Goal: Transaction & Acquisition: Purchase product/service

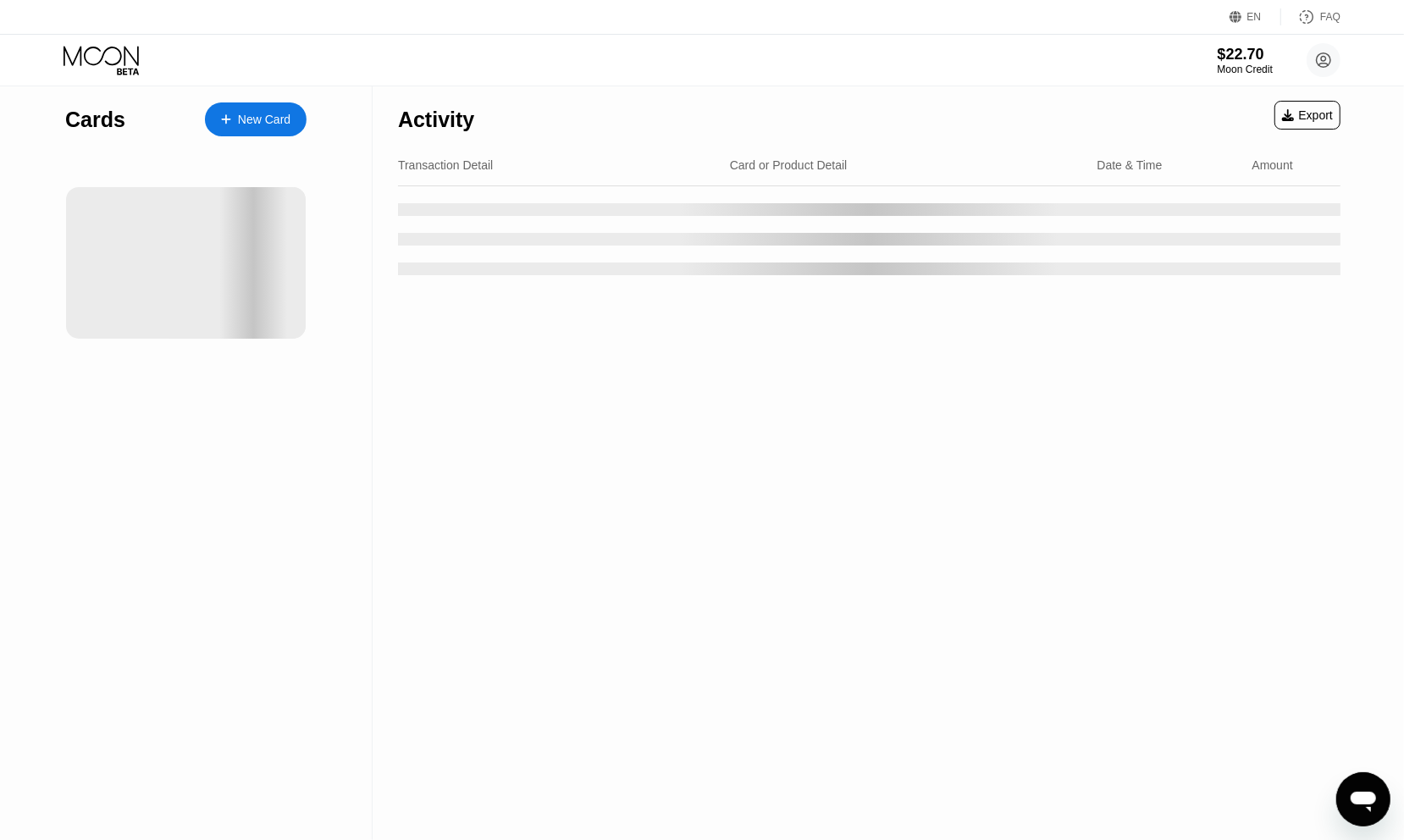
drag, startPoint x: 631, startPoint y: 118, endPoint x: 952, endPoint y: 102, distance: 321.4
click at [952, 102] on div "Activity Export" at bounding box center [869, 116] width 943 height 60
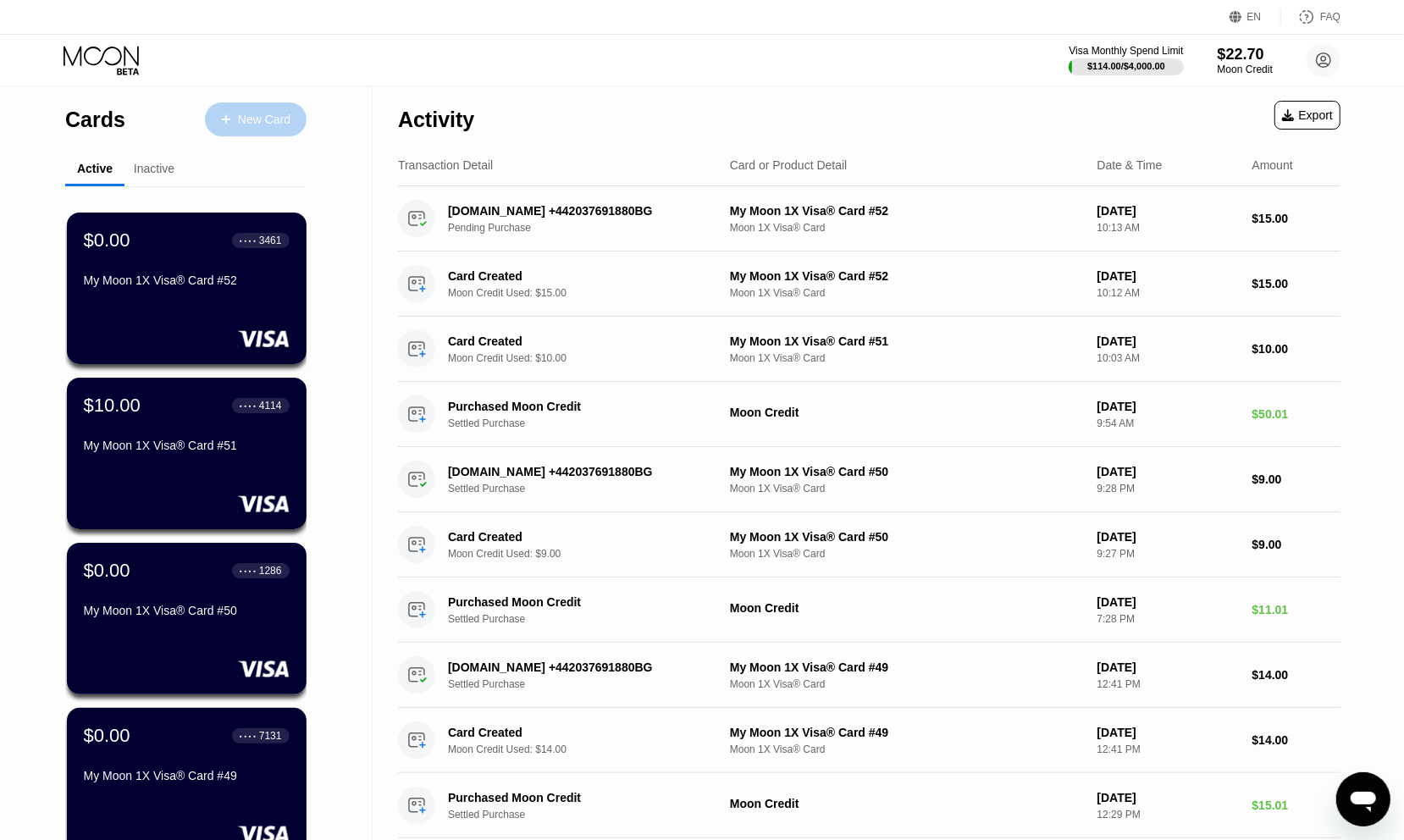
click at [260, 122] on div "New Card" at bounding box center [264, 120] width 53 height 14
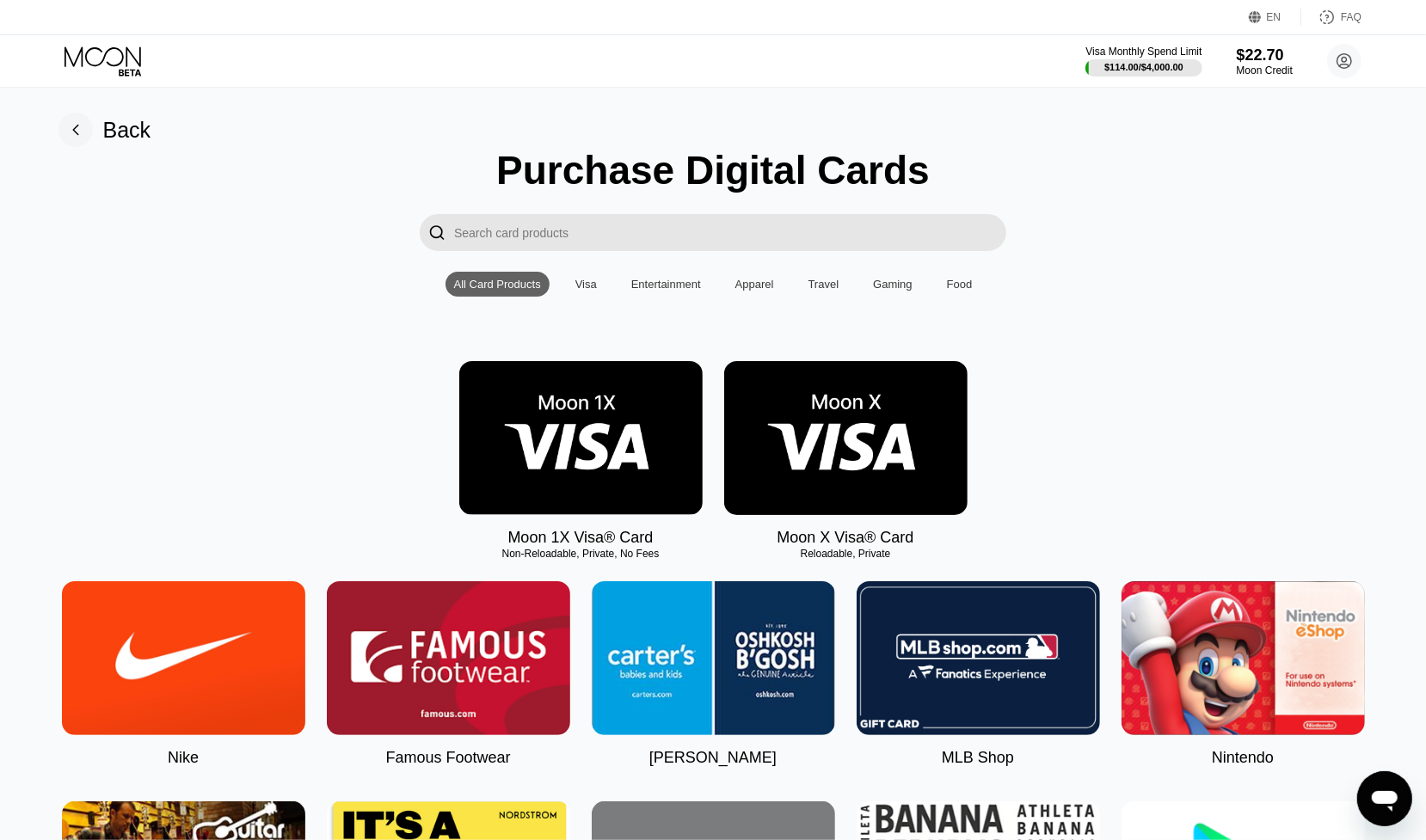
click at [642, 229] on input "Search card products" at bounding box center [730, 233] width 552 height 37
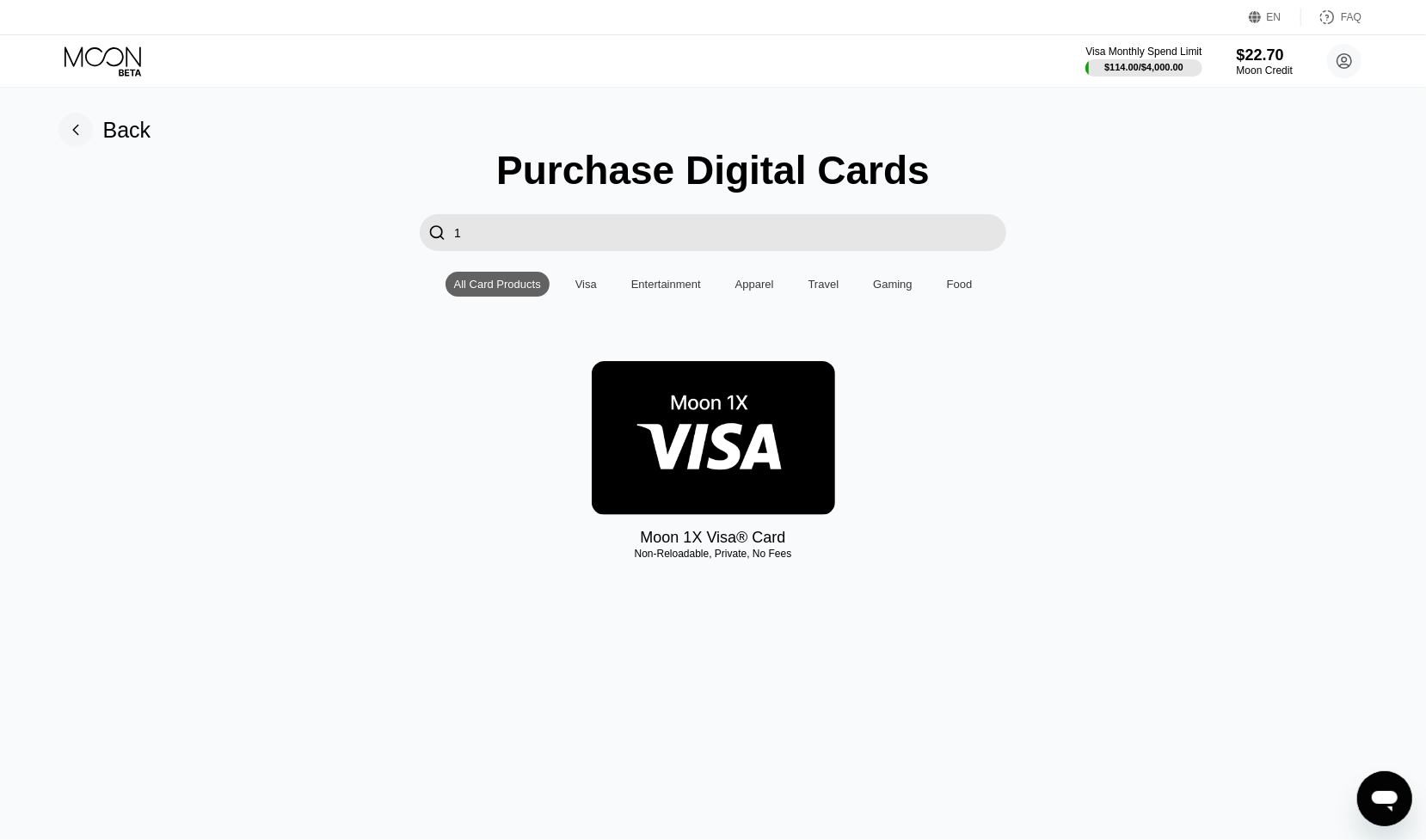
type input "10"
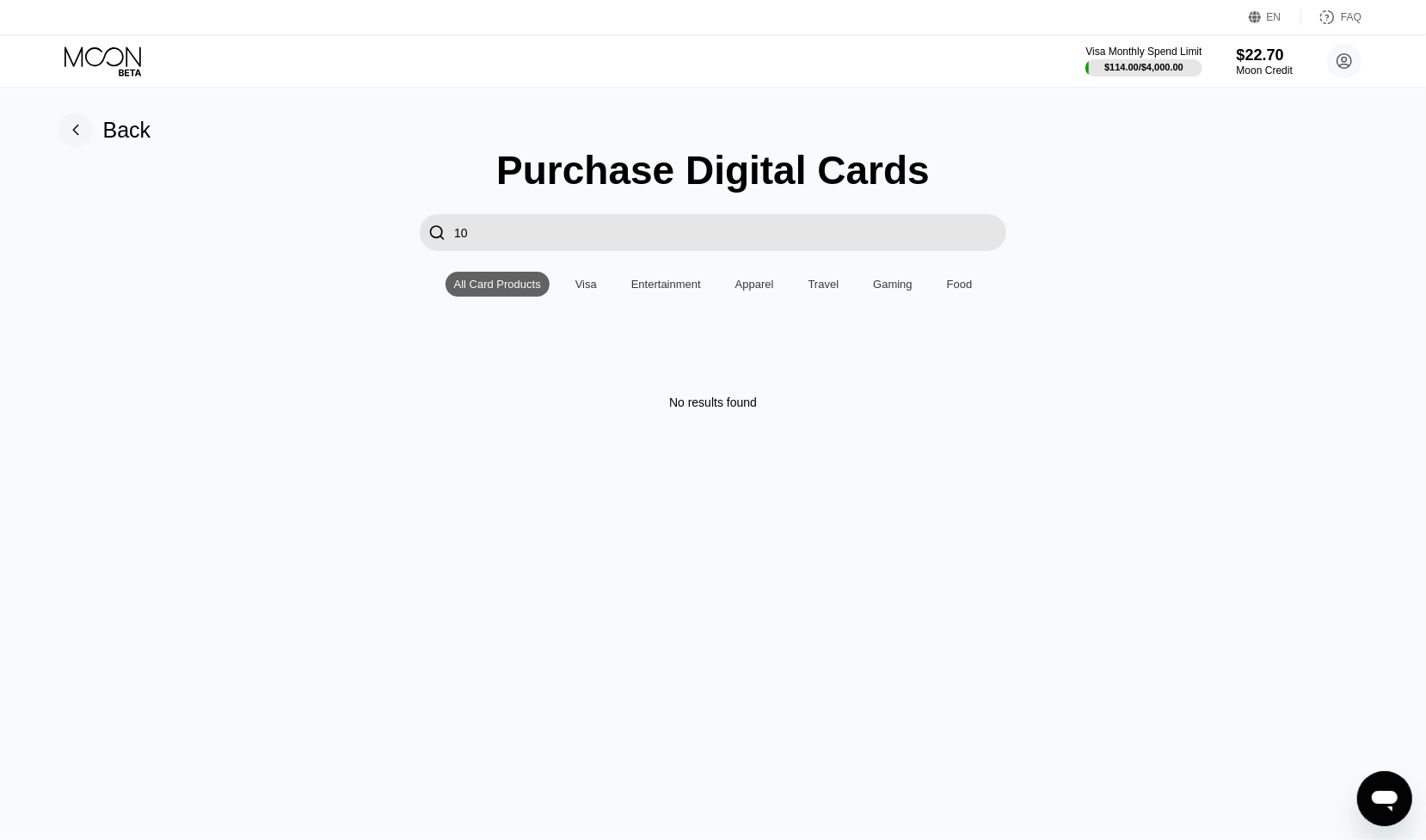
click at [116, 123] on div "Back" at bounding box center [127, 131] width 48 height 25
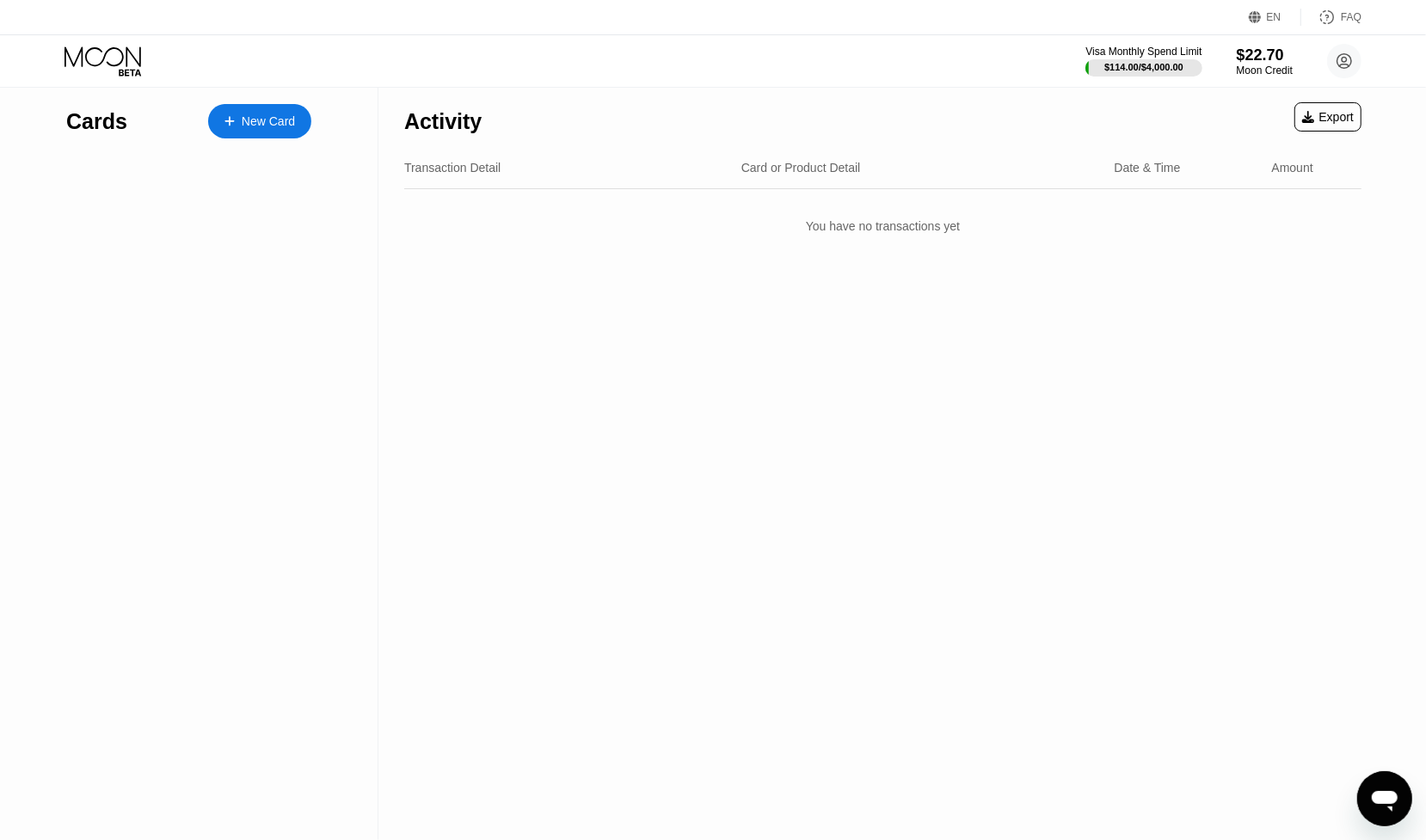
click at [571, 468] on div "Activity Export Transaction Detail Card or Product Detail Date & Time Amount Yo…" at bounding box center [883, 464] width 1009 height 754
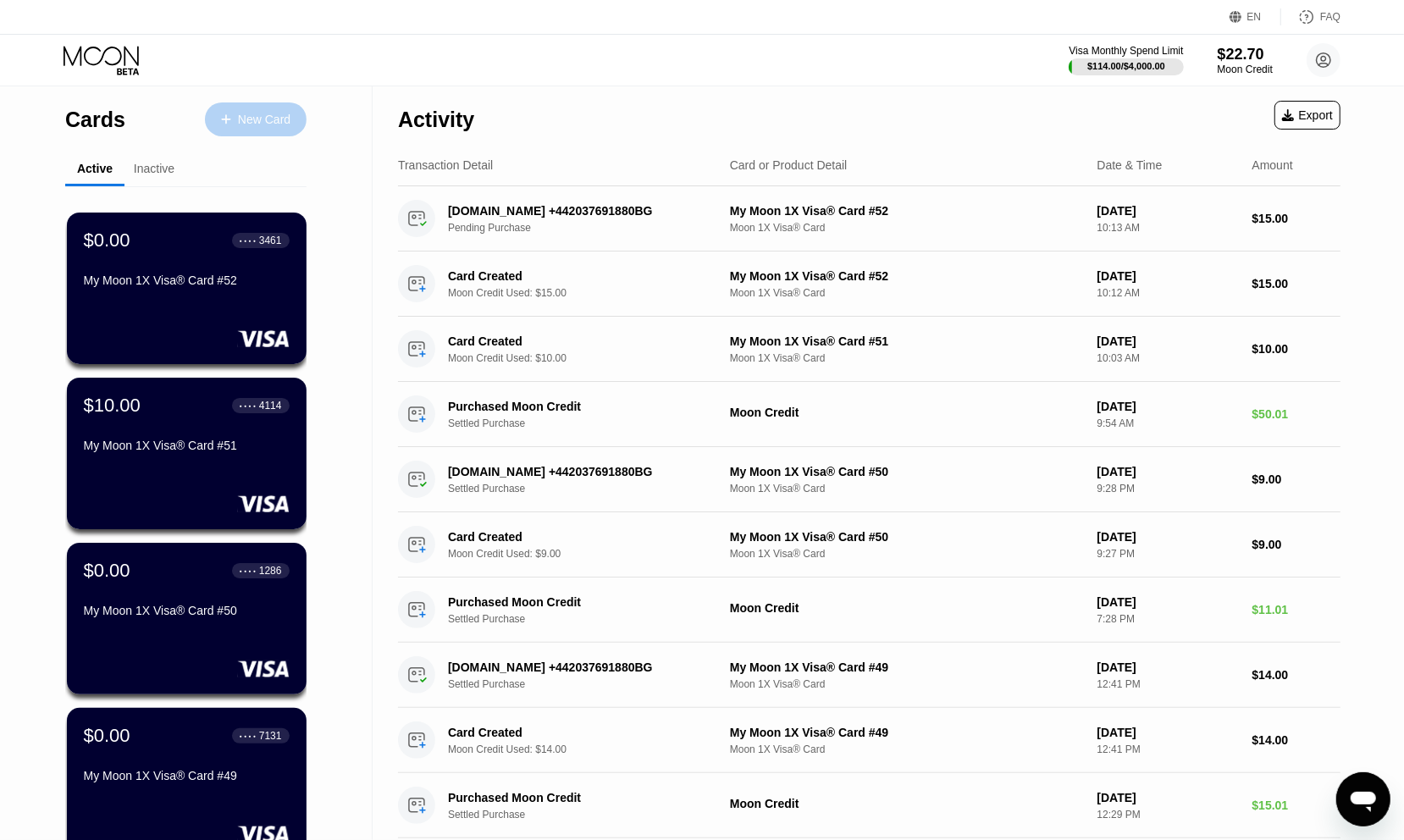
click at [249, 122] on div "New Card" at bounding box center [264, 120] width 53 height 14
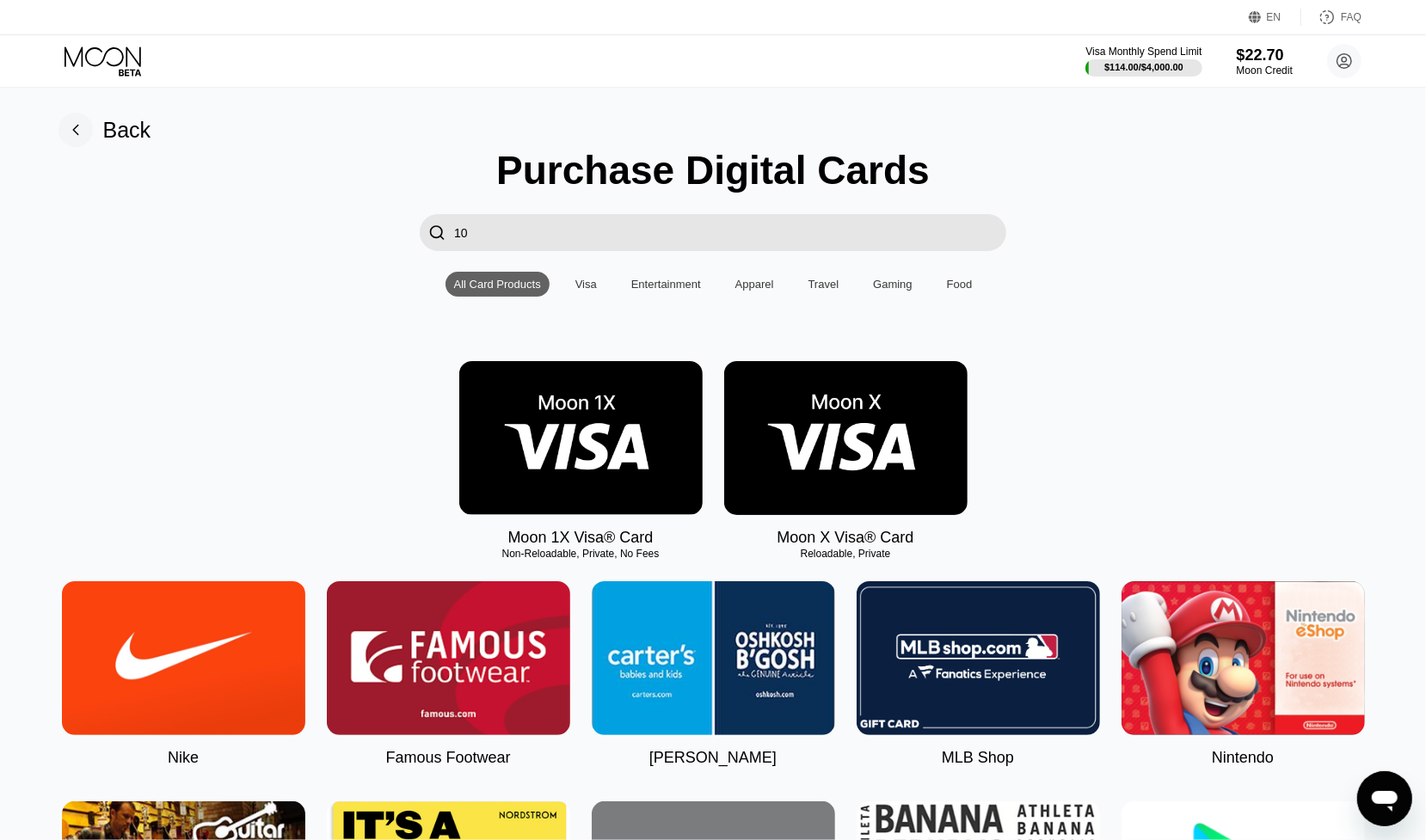
click at [613, 420] on img at bounding box center [581, 437] width 244 height 154
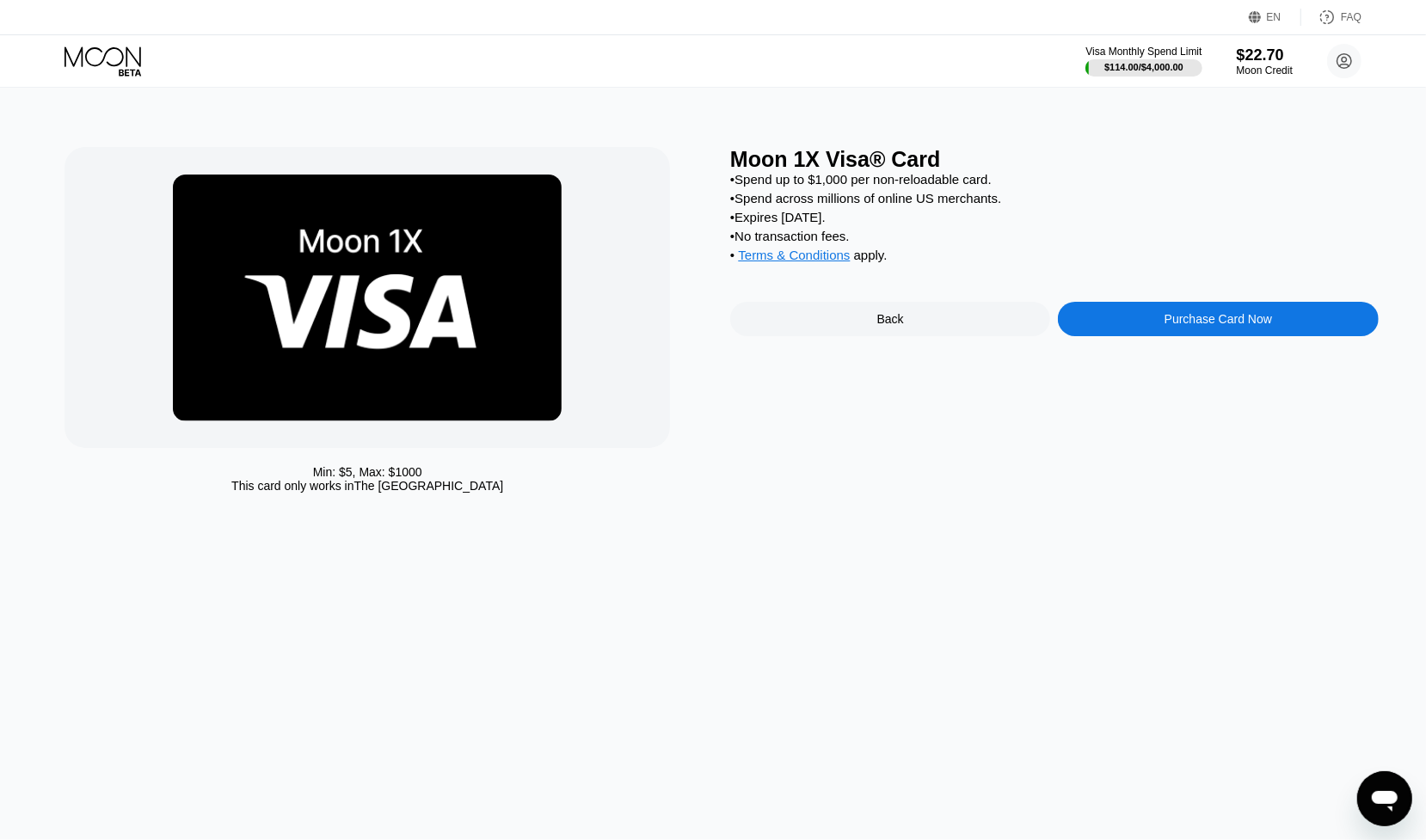
click at [1148, 325] on div "Purchase Card Now" at bounding box center [1218, 319] width 320 height 35
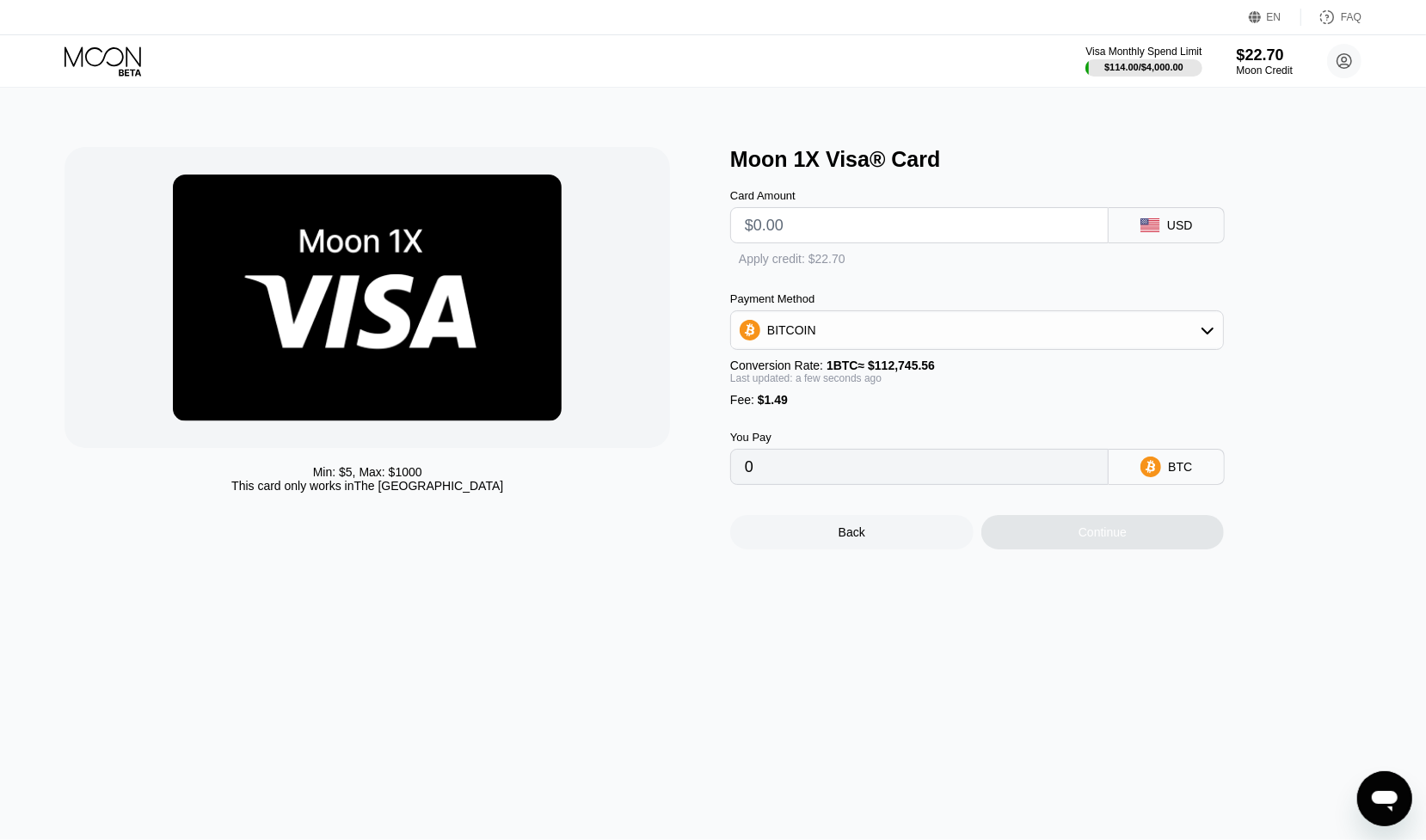
click at [828, 234] on input "text" at bounding box center [919, 225] width 349 height 35
type input "$10"
type input "0.00010192"
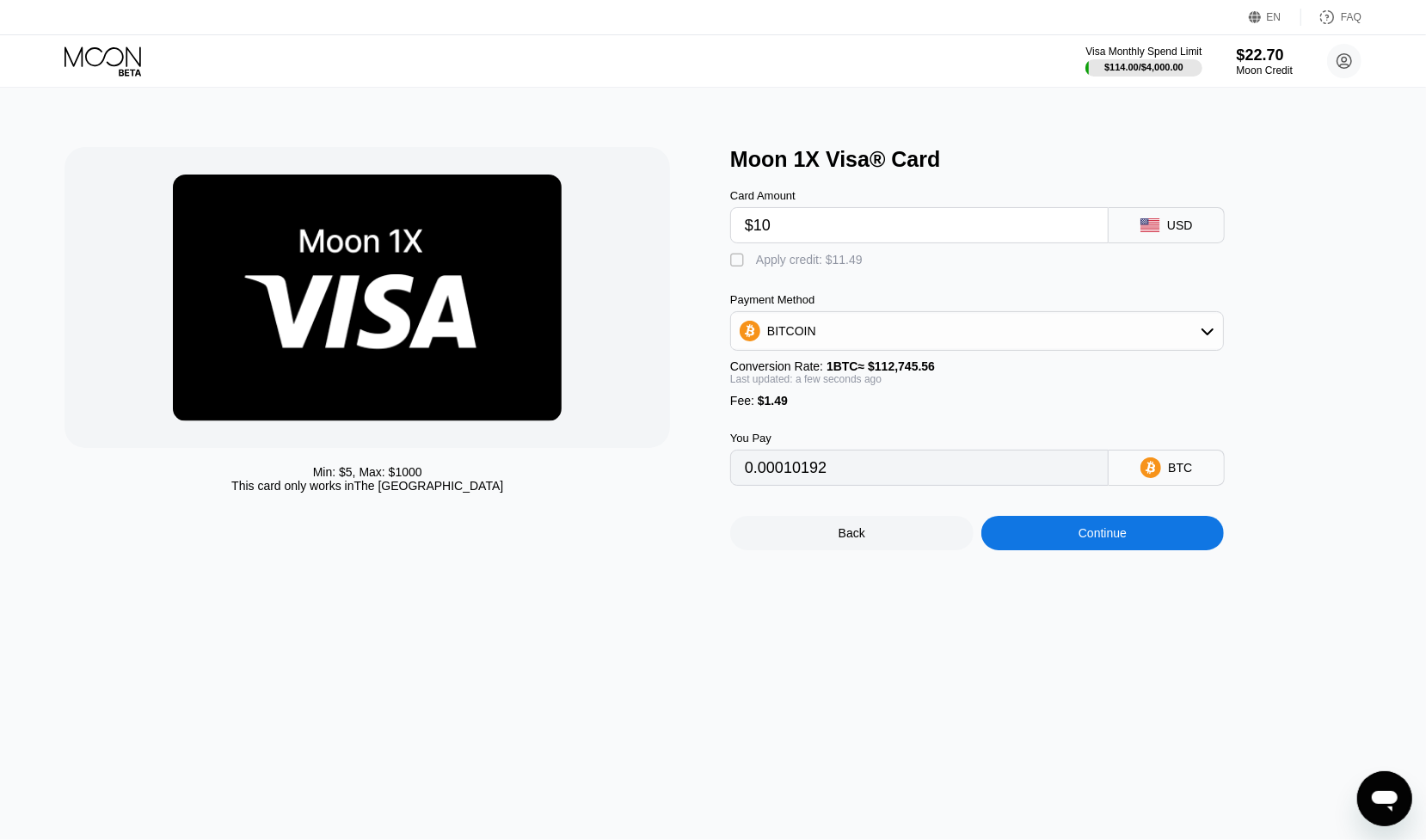
type input "$10"
click at [729, 264] on div "Min: $ 5 , Max: $ 1000 This card only works in The United States Moon 1X Visa® …" at bounding box center [713, 348] width 1296 height 404
click at [737, 269] on div "" at bounding box center [739, 260] width 17 height 17
type input "0"
click at [1058, 548] on div "Continue" at bounding box center [1103, 533] width 244 height 35
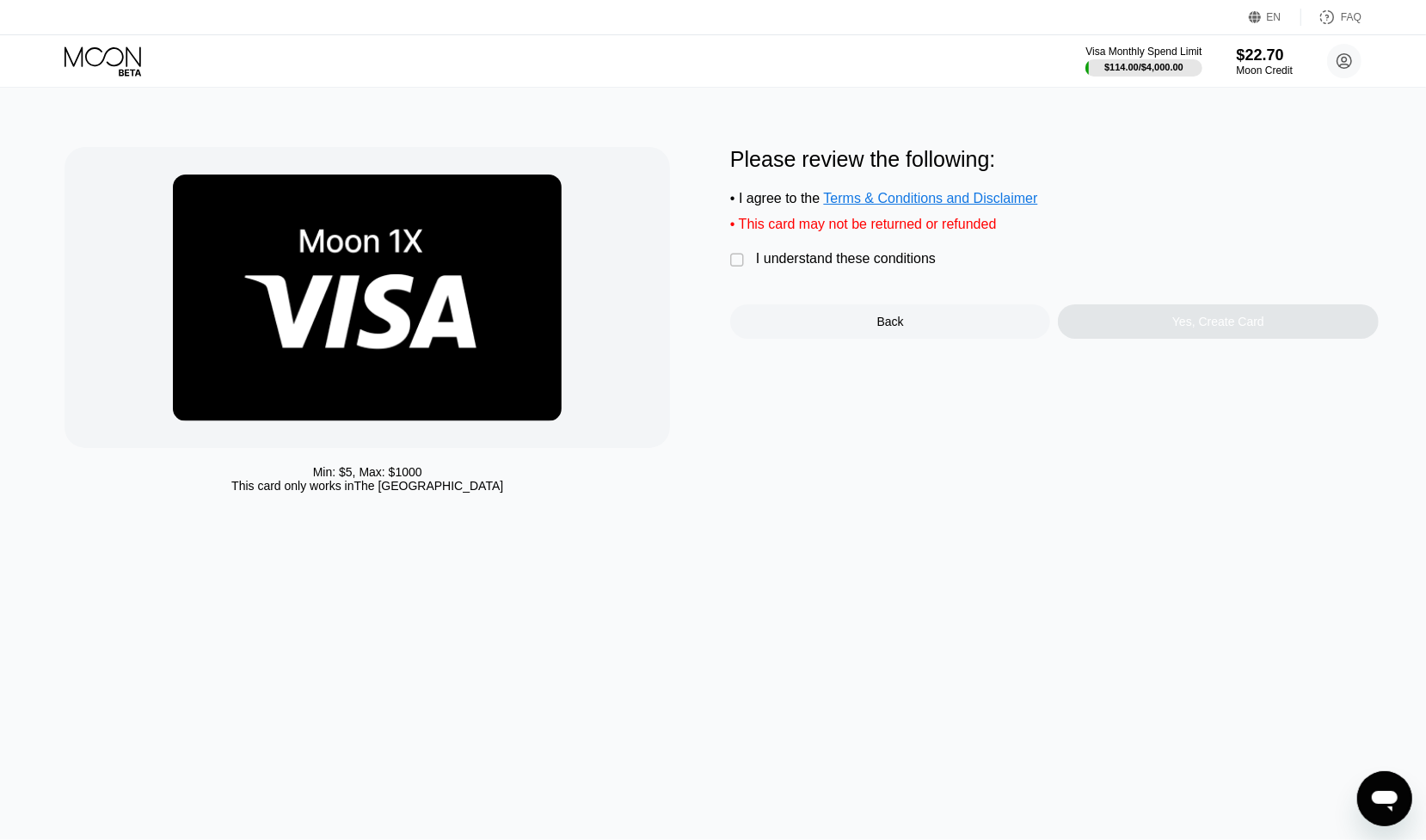
click at [741, 269] on div "" at bounding box center [739, 260] width 17 height 17
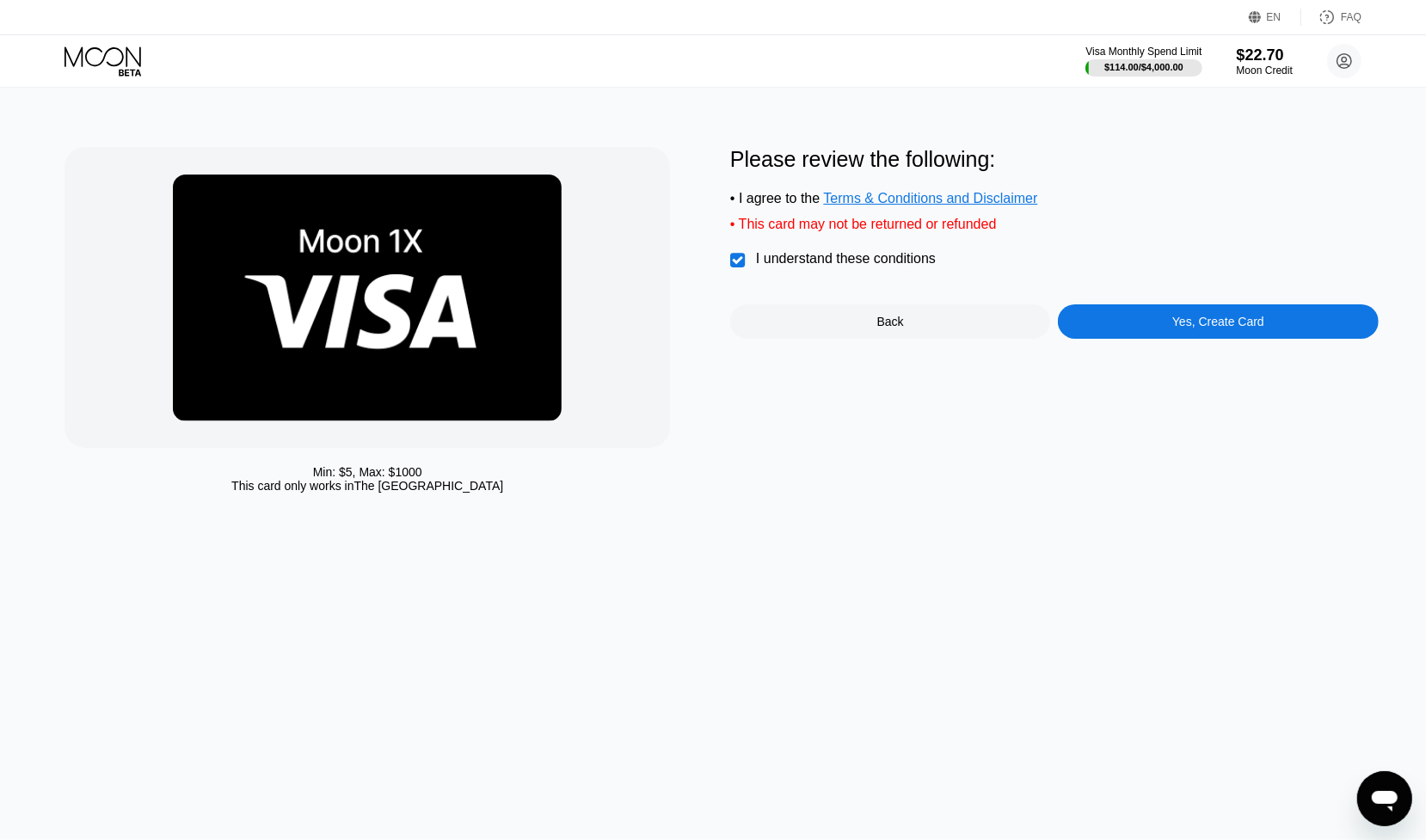
click at [1143, 332] on div "Yes, Create Card" at bounding box center [1218, 322] width 320 height 35
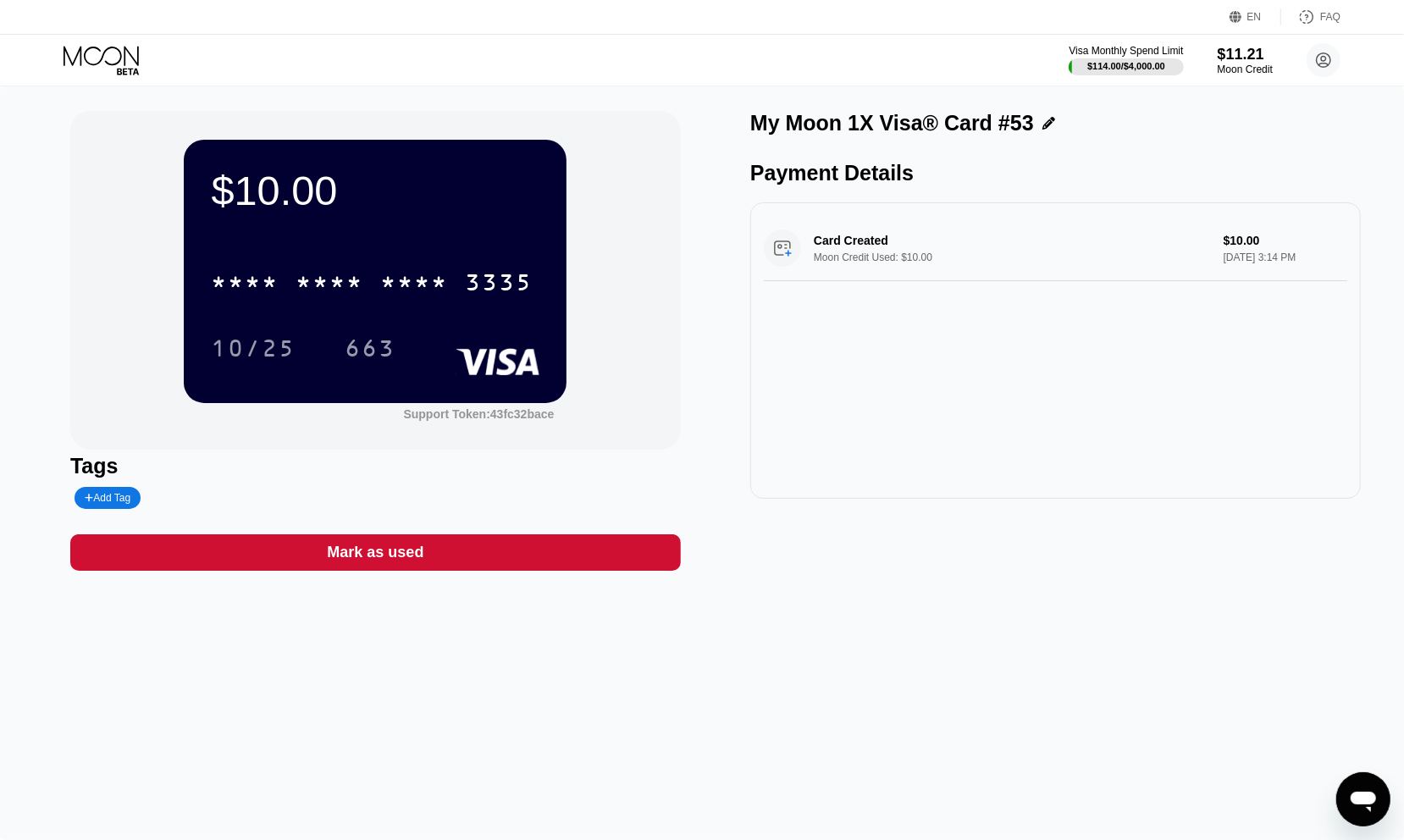
drag, startPoint x: 1159, startPoint y: 346, endPoint x: 839, endPoint y: 619, distance: 420.6
click at [839, 619] on div "$10.00 * * * * * * * * * * * * 3335 10/25 663 Support Token: 43fc32bace Tags Ad…" at bounding box center [702, 463] width 1404 height 754
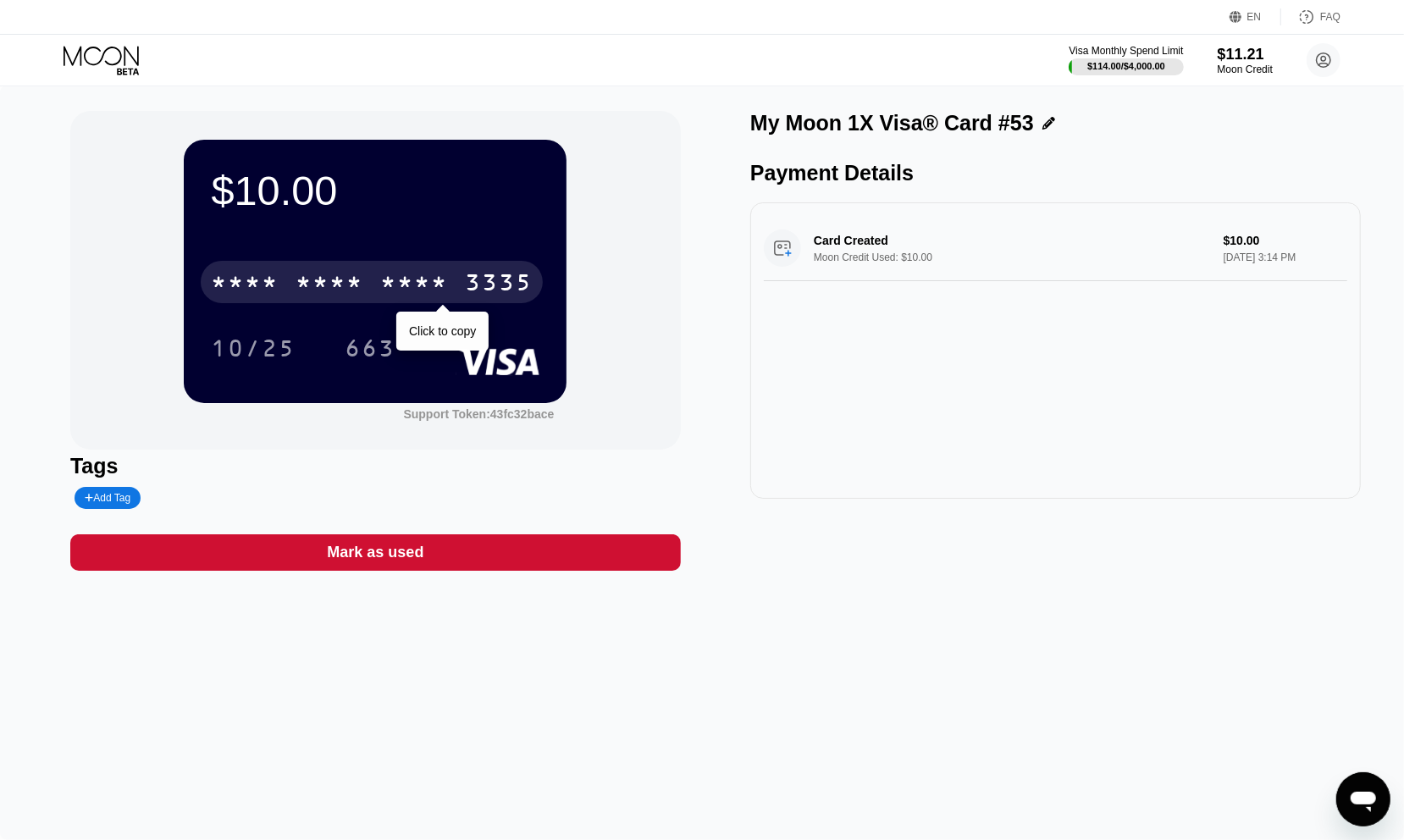
click at [394, 282] on div "* * * *" at bounding box center [413, 284] width 67 height 27
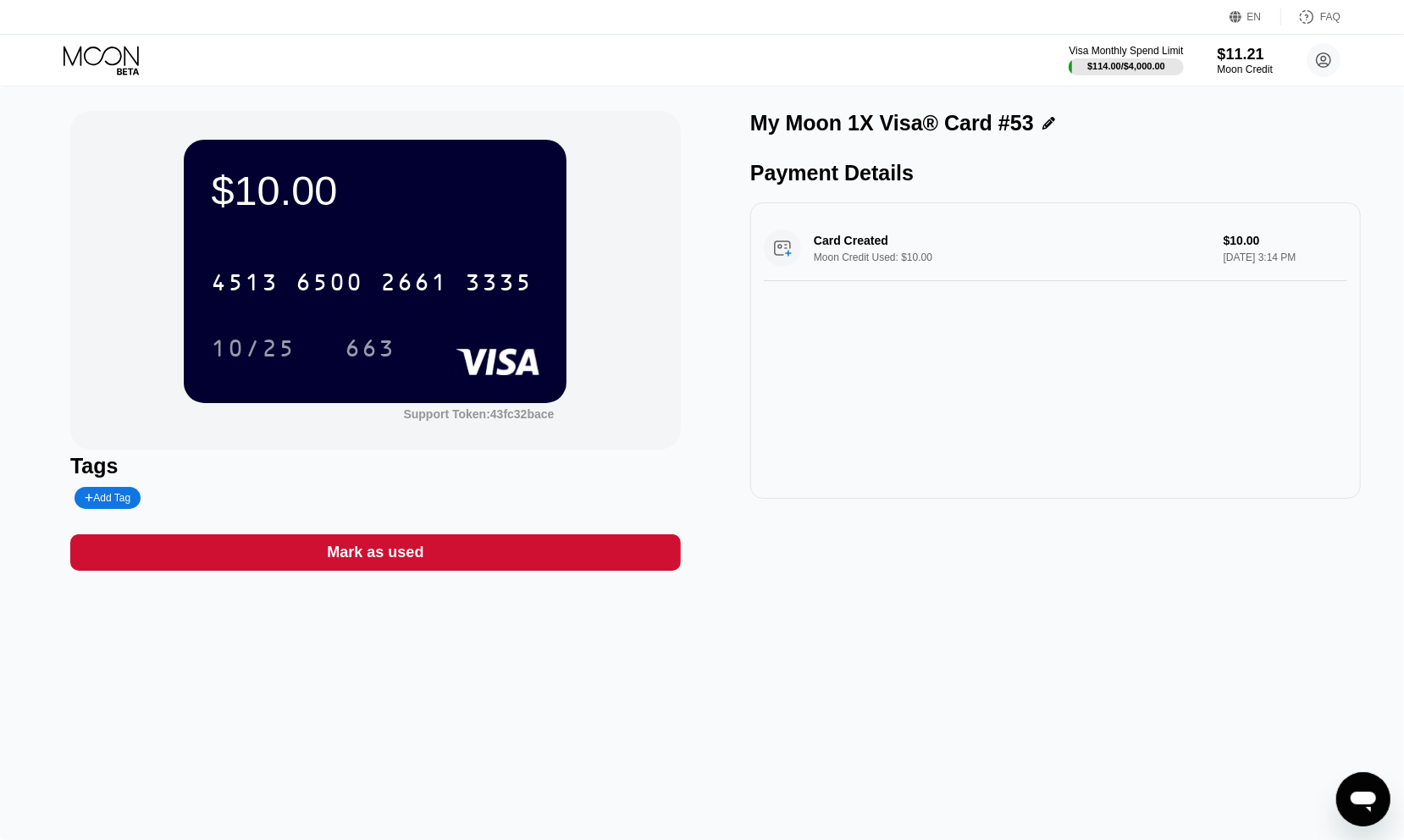
click at [11, 357] on div "$10.00 4513 6500 2661 3335 10/25 663 Support Token: 43fc32bace Tags Add Tag Mar…" at bounding box center [702, 463] width 1404 height 754
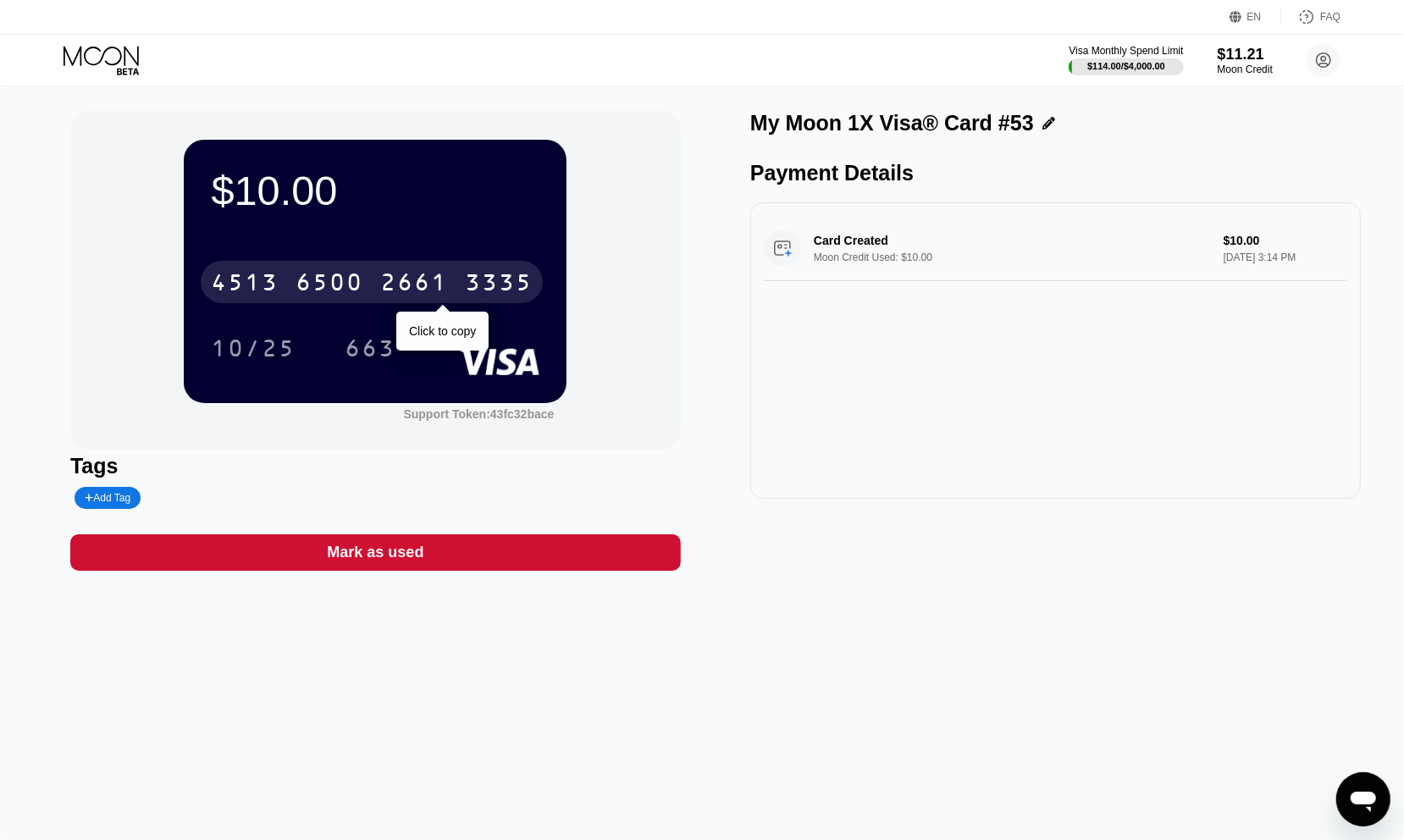
click at [340, 289] on div "6500" at bounding box center [329, 284] width 67 height 27
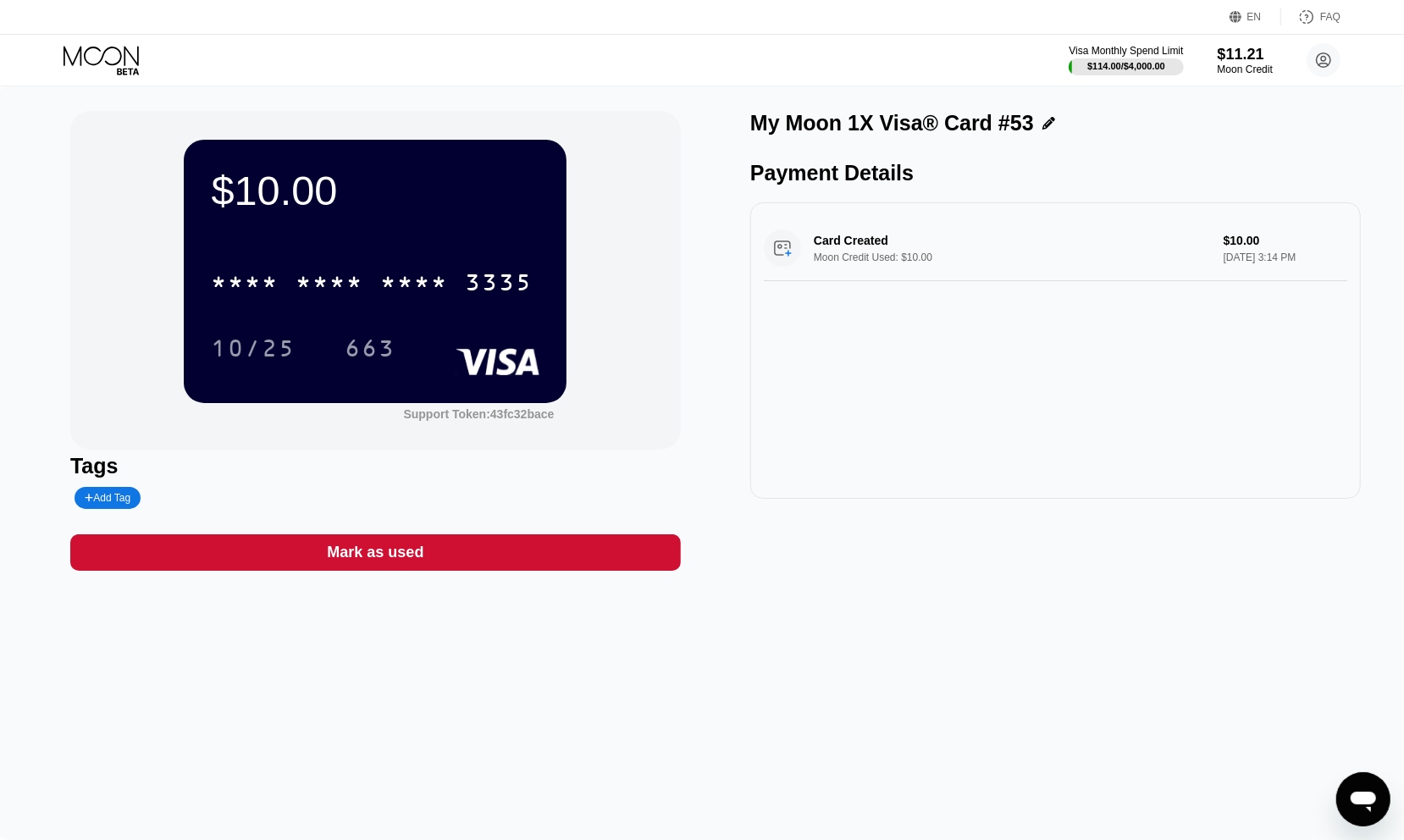
click at [1300, 634] on div "$10.00 * * * * * * * * * * * * 3335 10/25 663 Support Token: 43fc32bace Tags Ad…" at bounding box center [702, 463] width 1404 height 754
